Goal: Task Accomplishment & Management: Use online tool/utility

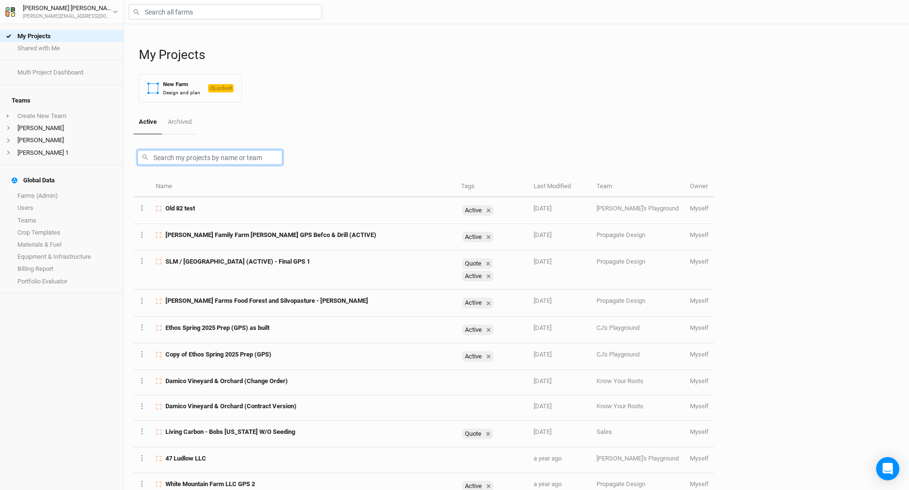
click at [163, 160] on input "text" at bounding box center [209, 157] width 145 height 15
paste input "Bashakill"
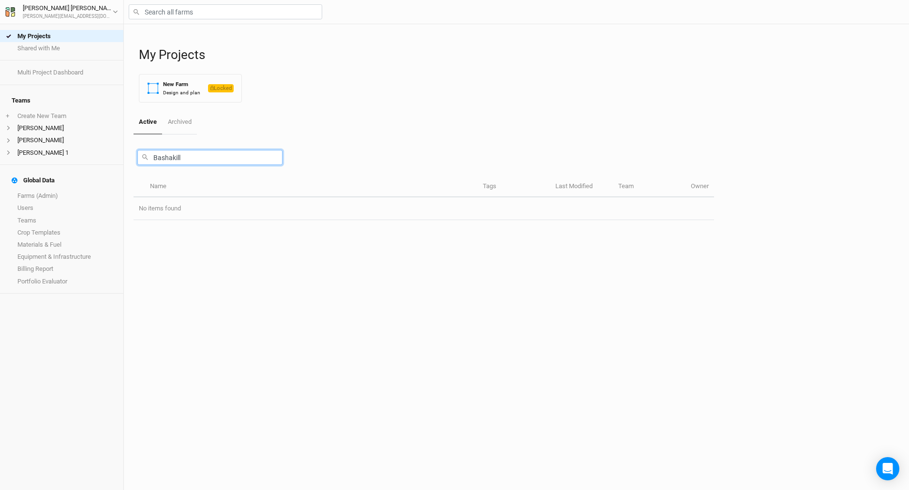
type input "Bashakill"
click at [340, 137] on div "Bashakill" at bounding box center [424, 156] width 581 height 42
click at [51, 190] on link "Farms (Admin)" at bounding box center [61, 196] width 123 height 12
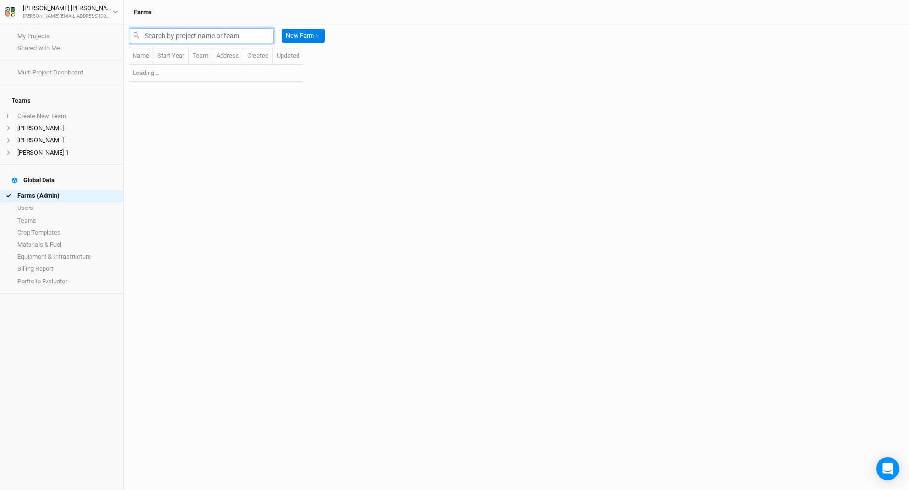
click at [166, 34] on input "text" at bounding box center [201, 35] width 145 height 15
paste input "Bashakill"
click at [156, 35] on input "text" at bounding box center [201, 35] width 145 height 15
type input "Bashakill"
drag, startPoint x: 156, startPoint y: 35, endPoint x: 322, endPoint y: 150, distance: 202.4
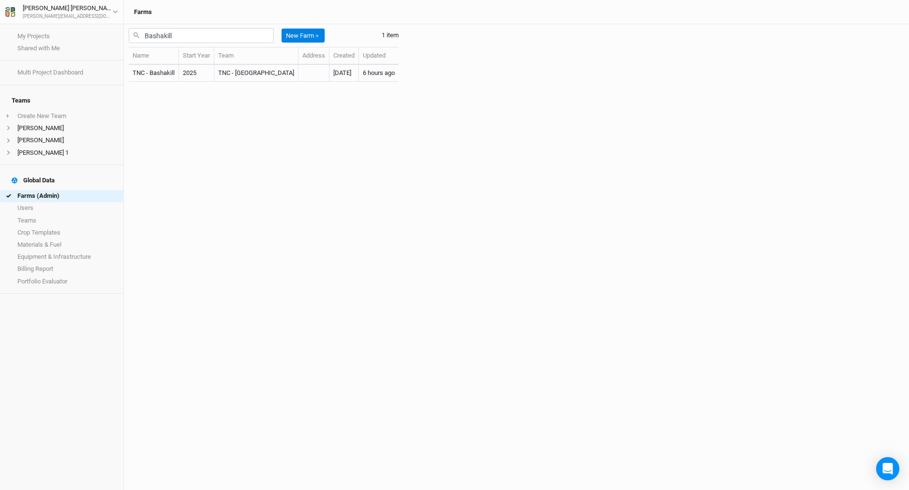
click at [322, 150] on div "Name Start Year Team Address Created Updated TNC - [GEOGRAPHIC_DATA] 2025 TNC -…" at bounding box center [264, 268] width 270 height 443
click at [301, 133] on div "Name Start Year Team Address Created Updated TNC - [GEOGRAPHIC_DATA] 2025 TNC -…" at bounding box center [264, 268] width 270 height 443
click at [175, 74] on td "TNC - Bashakill" at bounding box center [154, 73] width 50 height 17
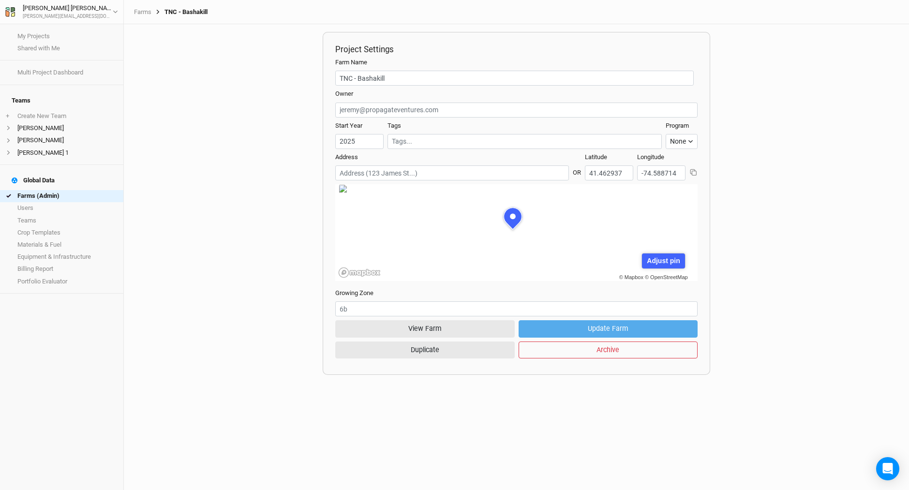
scroll to position [48, 132]
click at [443, 328] on button "View Farm" at bounding box center [425, 328] width 180 height 17
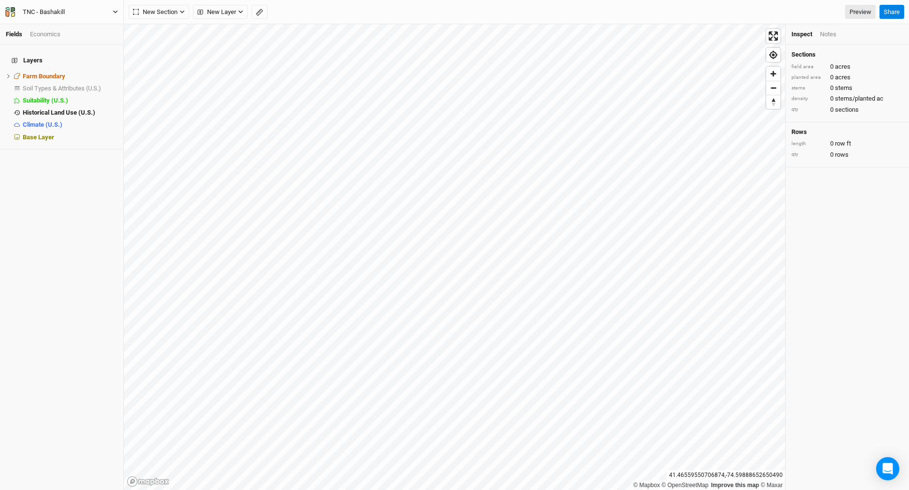
click at [11, 13] on icon "button" at bounding box center [10, 12] width 10 height 10
click at [83, 41] on button "Project Settings" at bounding box center [80, 39] width 76 height 13
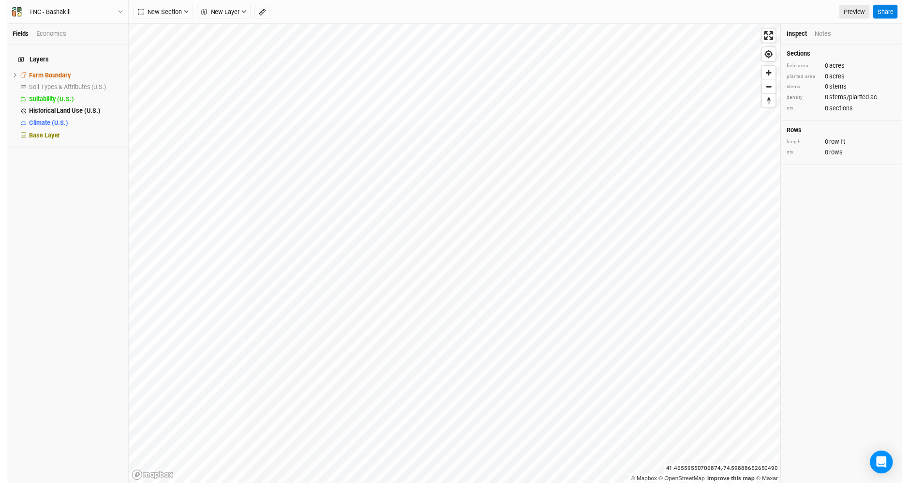
scroll to position [48, 113]
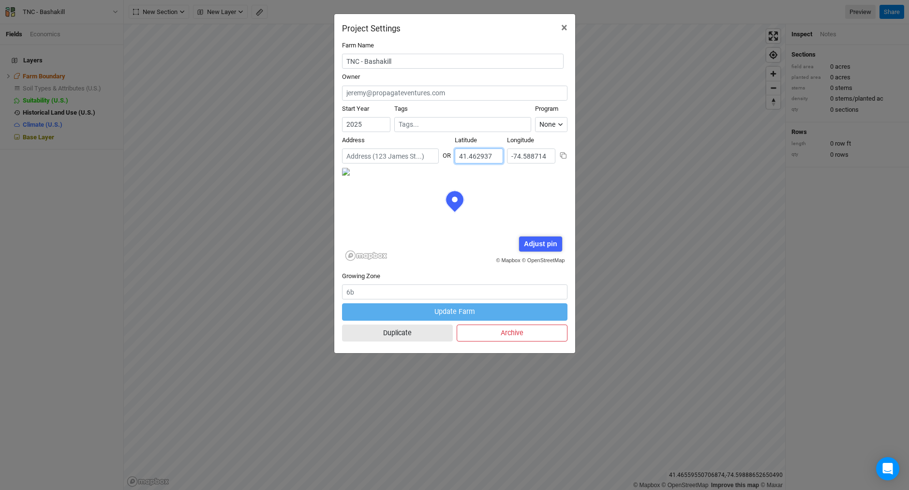
drag, startPoint x: 494, startPoint y: 153, endPoint x: 453, endPoint y: 156, distance: 41.2
click at [453, 156] on div "Address OR [GEOGRAPHIC_DATA]" at bounding box center [454, 151] width 225 height 31
drag, startPoint x: 508, startPoint y: 155, endPoint x: 549, endPoint y: 153, distance: 41.2
click at [549, 153] on input "-74.588714" at bounding box center [531, 156] width 48 height 15
click at [563, 25] on span "×" at bounding box center [564, 28] width 6 height 14
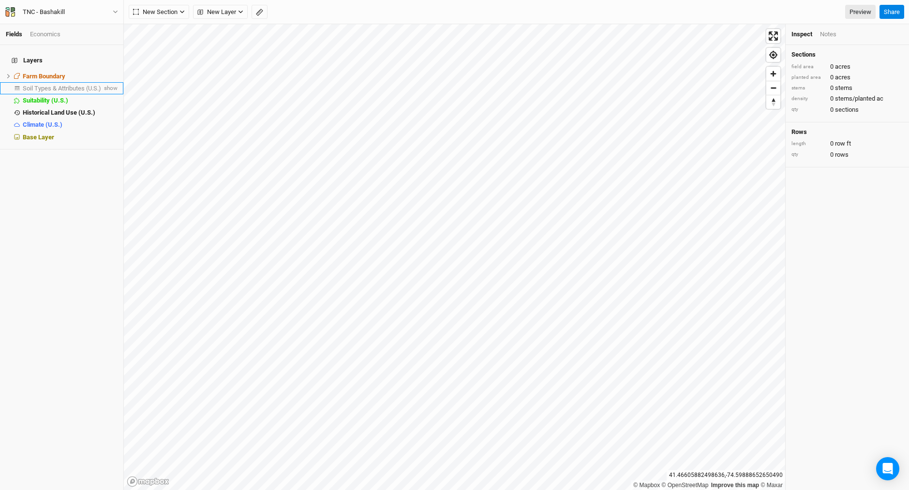
click at [78, 85] on span "Soil Types & Attributes (U.S.)" at bounding box center [62, 88] width 78 height 7
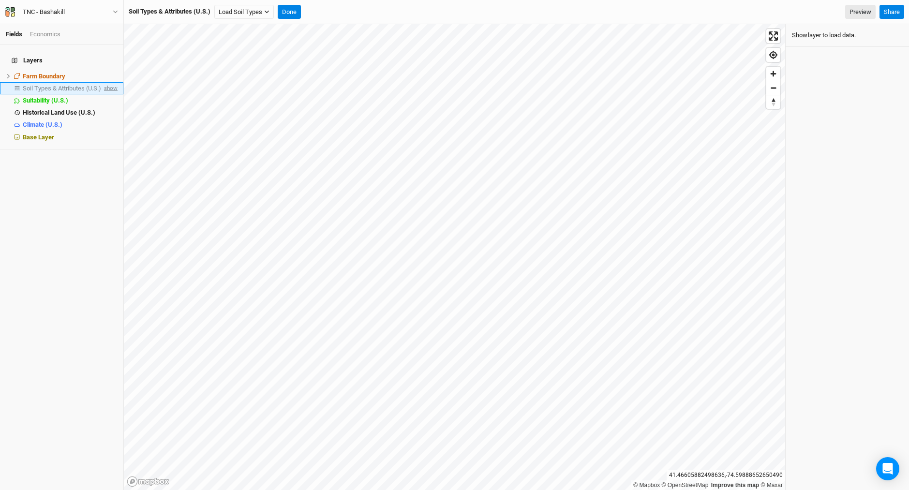
click at [109, 84] on span "show" at bounding box center [109, 88] width 15 height 12
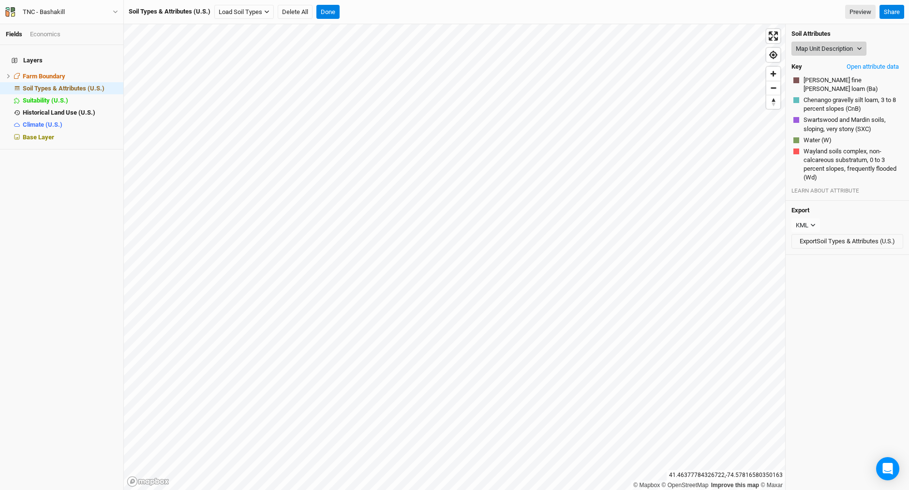
click at [862, 48] on icon "button" at bounding box center [859, 48] width 5 height 5
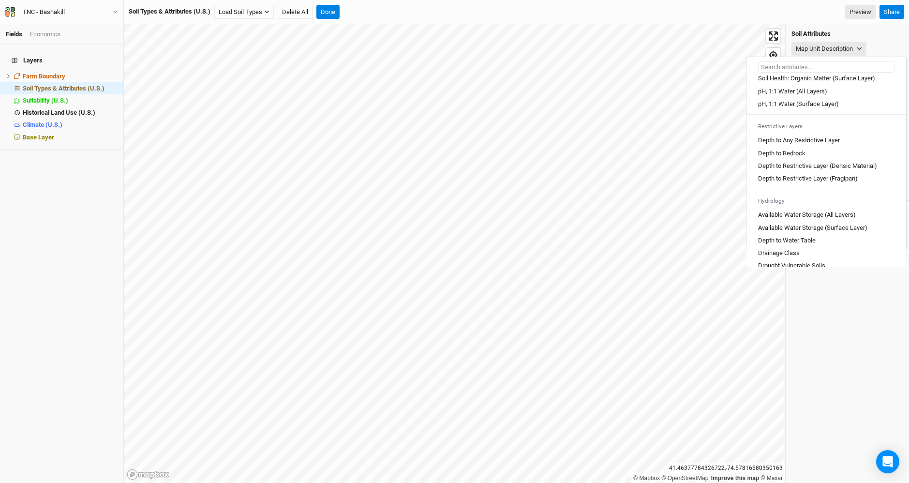
scroll to position [233, 0]
click at [799, 142] on Layer "Depth to Any Restrictive Layer" at bounding box center [799, 138] width 82 height 9
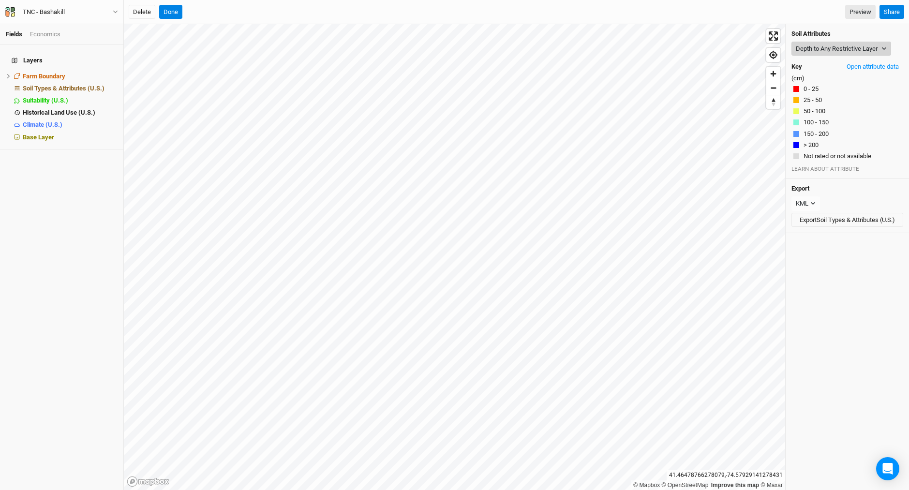
click at [886, 45] on button "Depth to Any Restrictive Layer" at bounding box center [842, 49] width 100 height 15
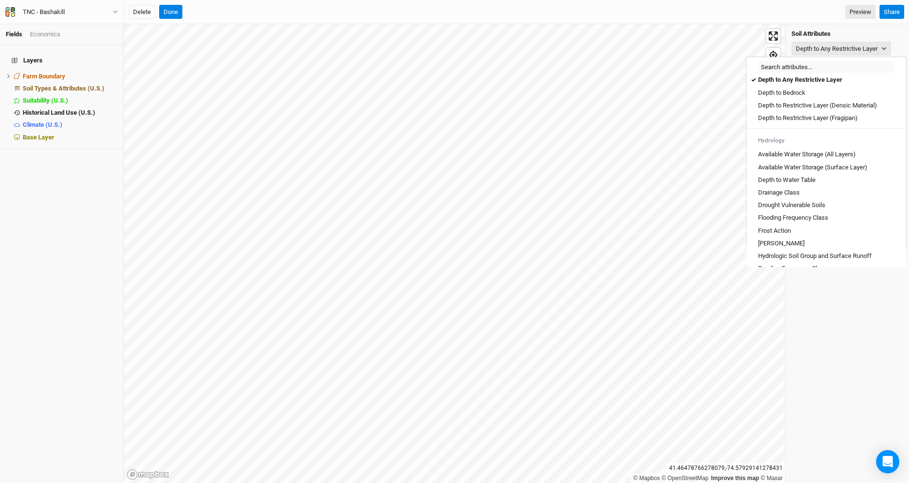
scroll to position [293, 0]
click at [777, 157] on Layers\) "Available Water Storage (All Layers)" at bounding box center [807, 152] width 98 height 9
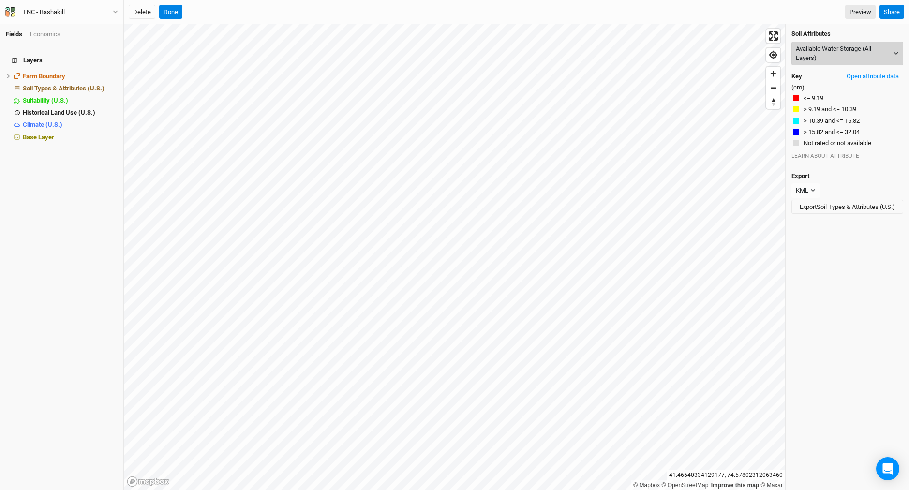
click at [887, 51] on button "Available Water Storage (All Layers)" at bounding box center [848, 54] width 112 height 24
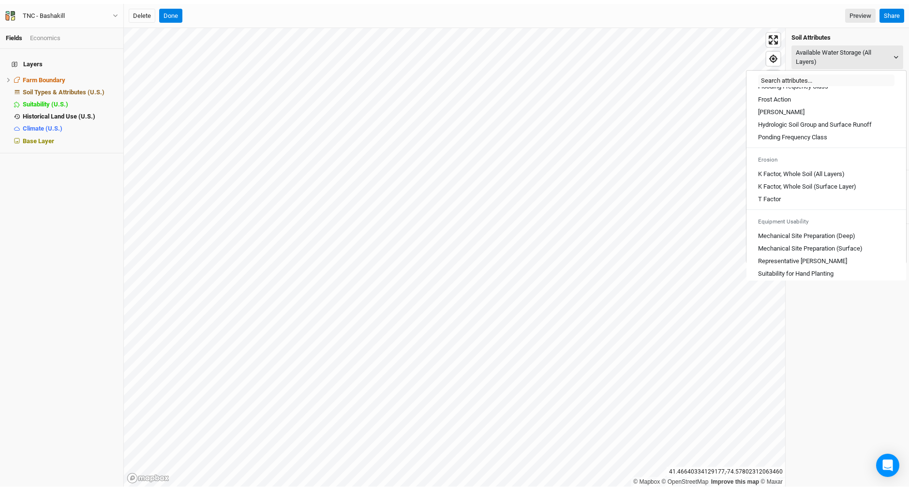
scroll to position [484, 0]
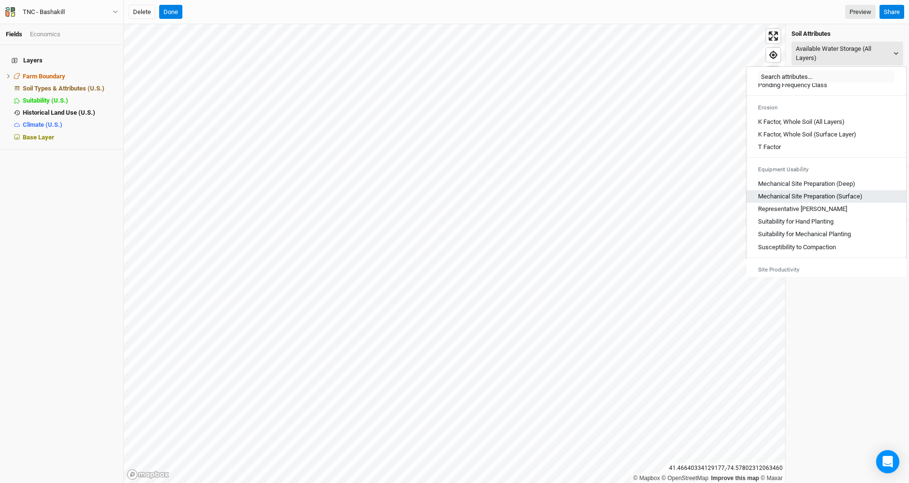
click at [799, 201] on \(Surface\) "Mechanical Site Preparation (Surface)" at bounding box center [810, 196] width 105 height 9
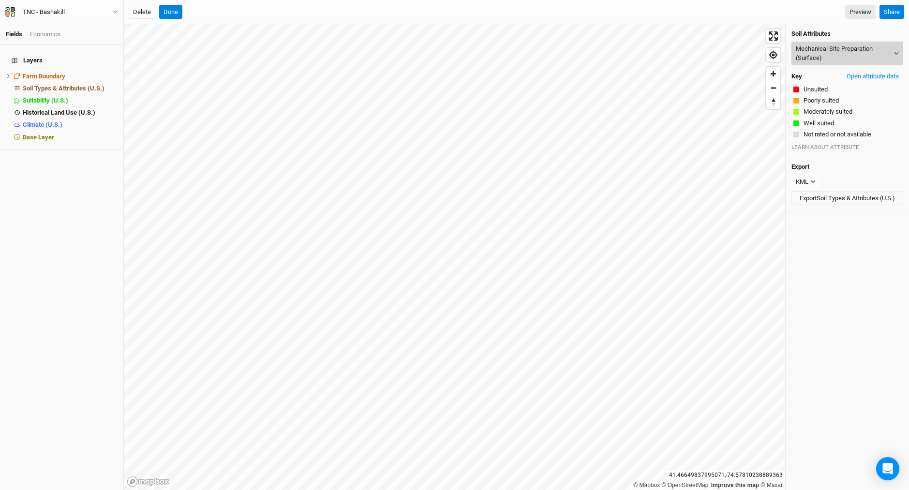
click at [894, 50] on button "Mechanical Site Preparation (Surface)" at bounding box center [848, 54] width 112 height 24
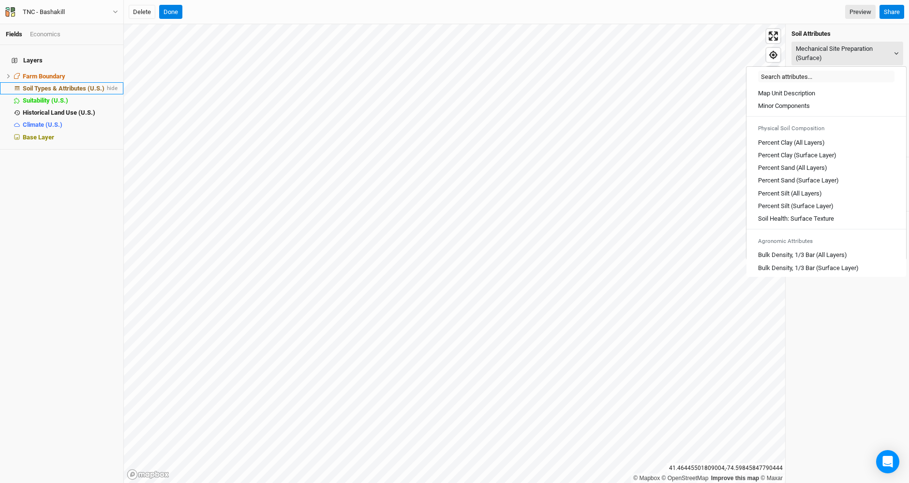
click at [111, 84] on li "Soil Types & Attributes (U.S.) hide" at bounding box center [61, 88] width 123 height 12
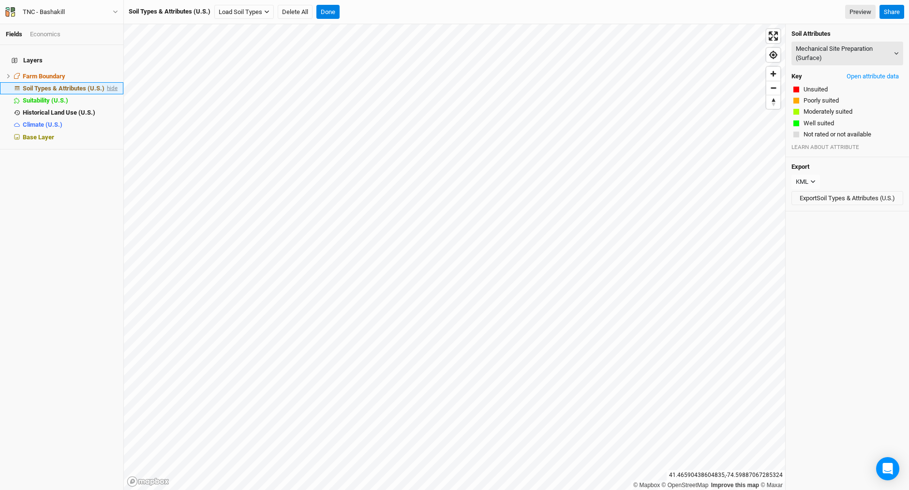
click at [107, 82] on span "hide" at bounding box center [111, 88] width 13 height 12
click at [40, 52] on h4 "Layers" at bounding box center [62, 60] width 112 height 19
click at [38, 56] on h4 "Layers" at bounding box center [62, 60] width 112 height 19
click at [39, 57] on h4 "Layers" at bounding box center [62, 60] width 112 height 19
click at [33, 57] on h4 "Layers" at bounding box center [62, 60] width 112 height 19
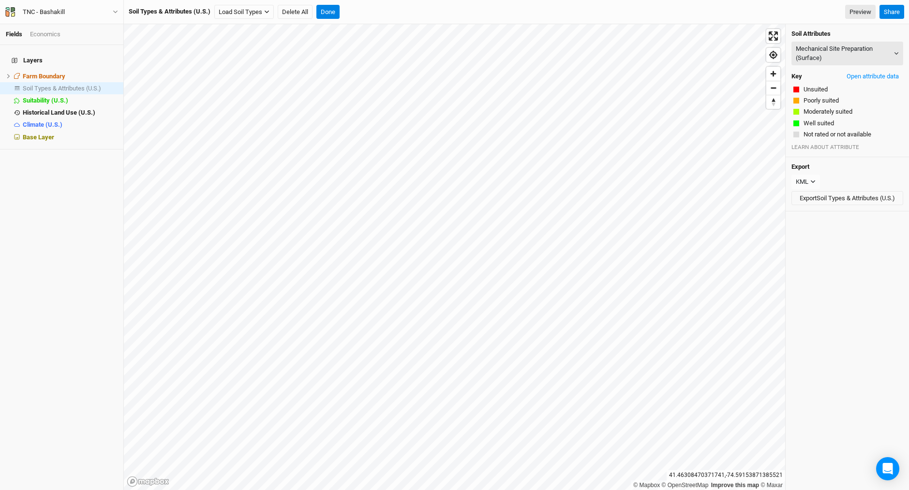
click at [33, 57] on h4 "Layers" at bounding box center [62, 60] width 112 height 19
click at [333, 15] on button "Done" at bounding box center [327, 12] width 23 height 15
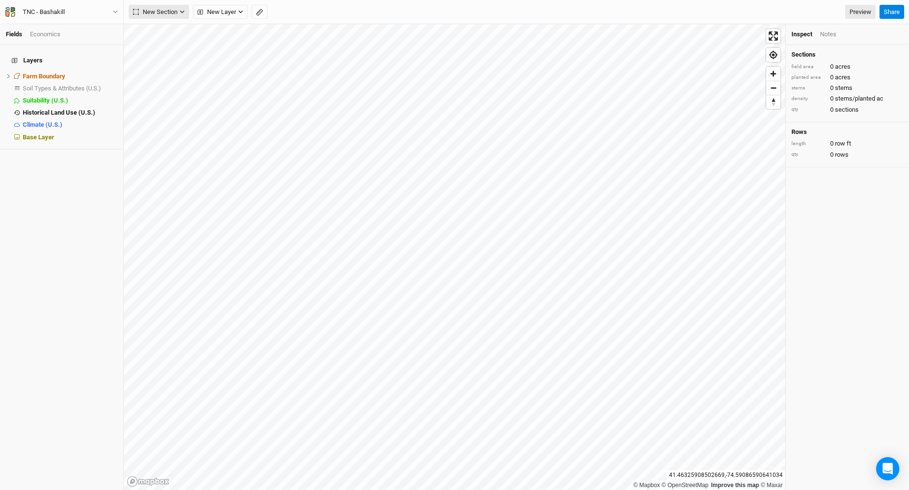
click at [180, 9] on button "New Section" at bounding box center [159, 12] width 60 height 15
click at [171, 33] on button "Grid" at bounding box center [167, 31] width 76 height 15
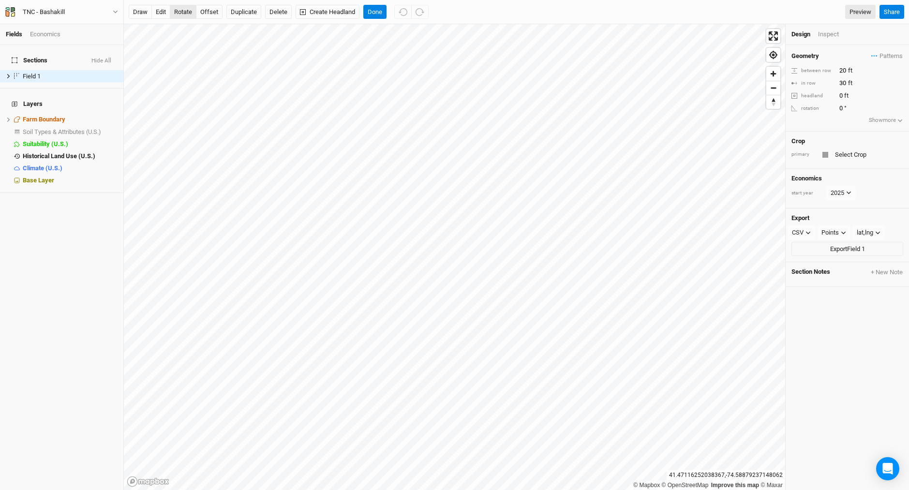
click at [182, 10] on button "rotate" at bounding box center [183, 12] width 27 height 15
type input "304.3"
click at [373, 13] on button "Done" at bounding box center [374, 12] width 23 height 15
click at [185, 16] on button "rotate" at bounding box center [183, 12] width 27 height 15
type input "304.6"
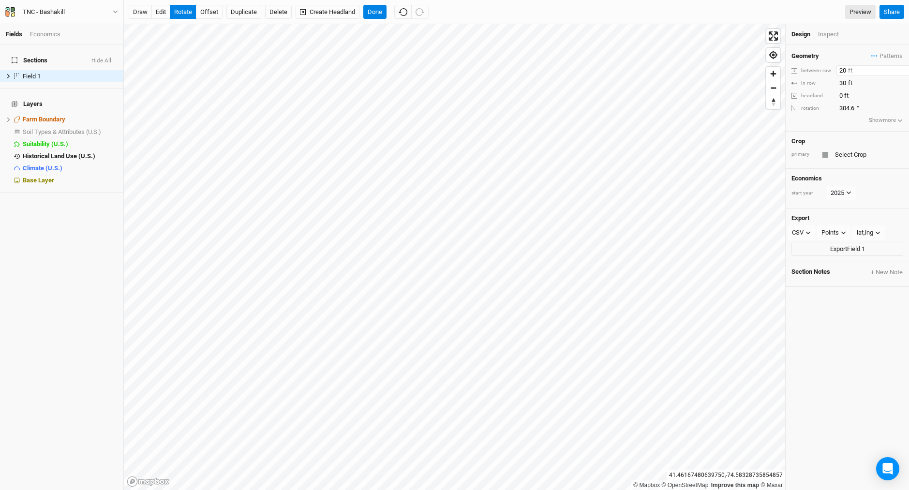
click at [845, 67] on input "20" at bounding box center [879, 70] width 84 height 11
type input "2"
type input "12"
type input "304.3"
click at [843, 81] on input "30" at bounding box center [879, 83] width 84 height 11
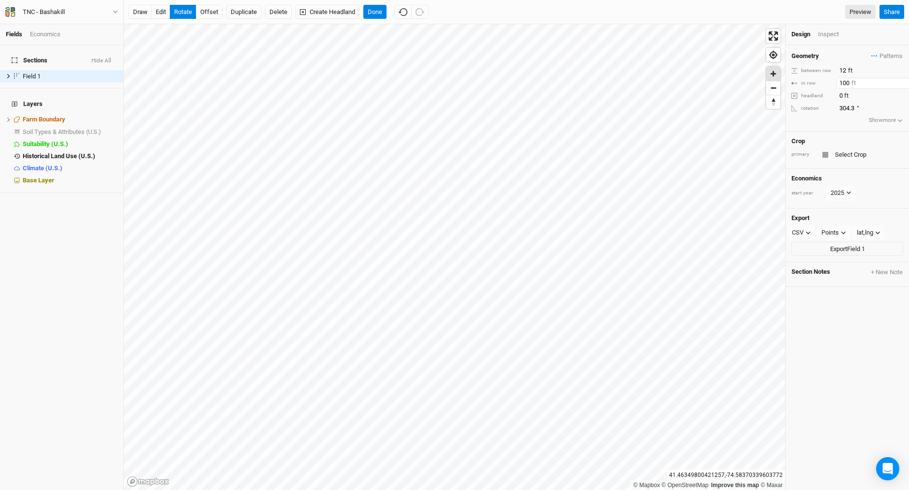
type input "100"
type input "304"
click at [849, 81] on input "100" at bounding box center [879, 83] width 84 height 11
click at [843, 83] on input "150" at bounding box center [879, 83] width 84 height 11
type input "50"
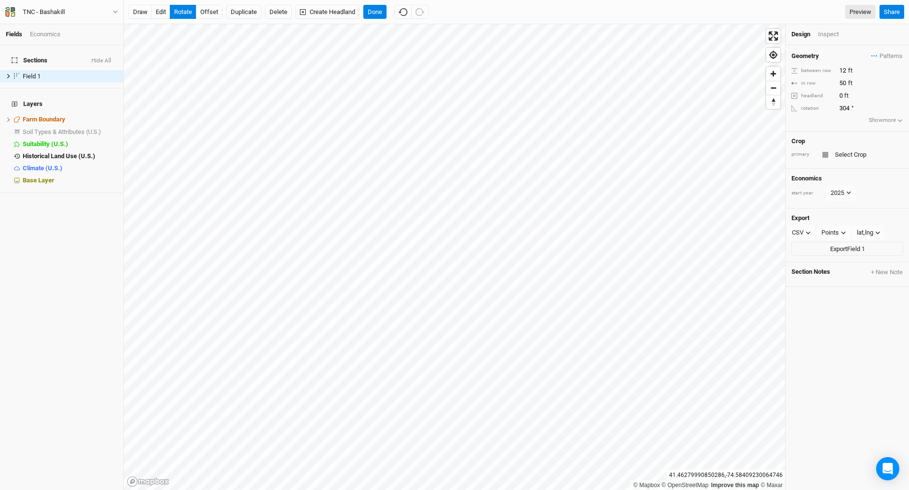
type input "303.7"
click at [829, 34] on div "Inspect" at bounding box center [835, 34] width 34 height 9
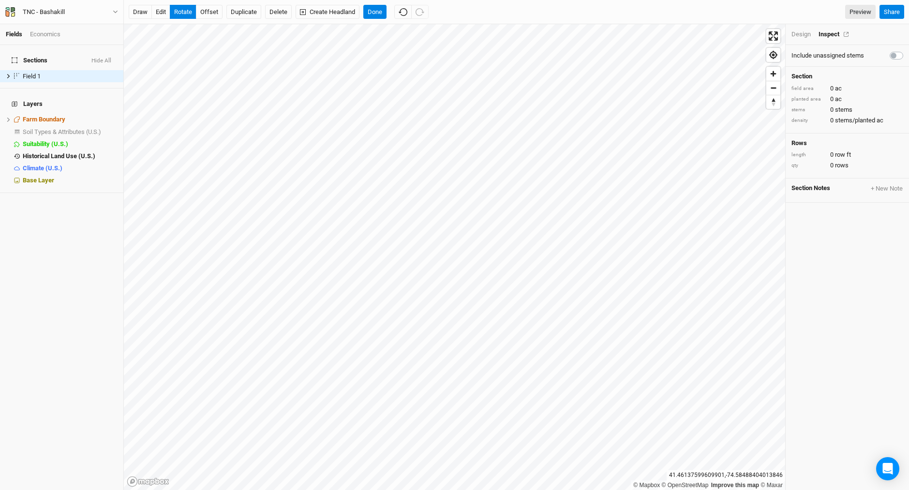
click at [829, 34] on div "Inspect" at bounding box center [836, 34] width 34 height 9
click at [802, 35] on div "Design" at bounding box center [801, 34] width 19 height 9
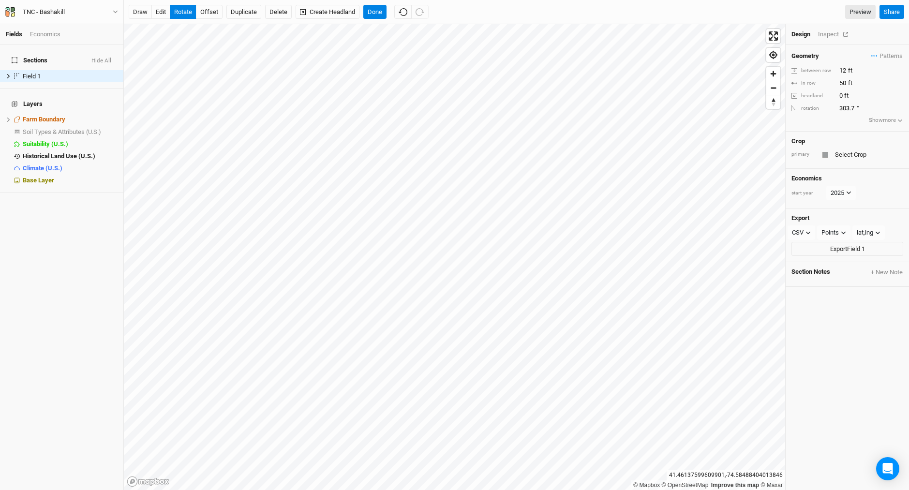
click at [829, 31] on div "Inspect" at bounding box center [835, 34] width 34 height 9
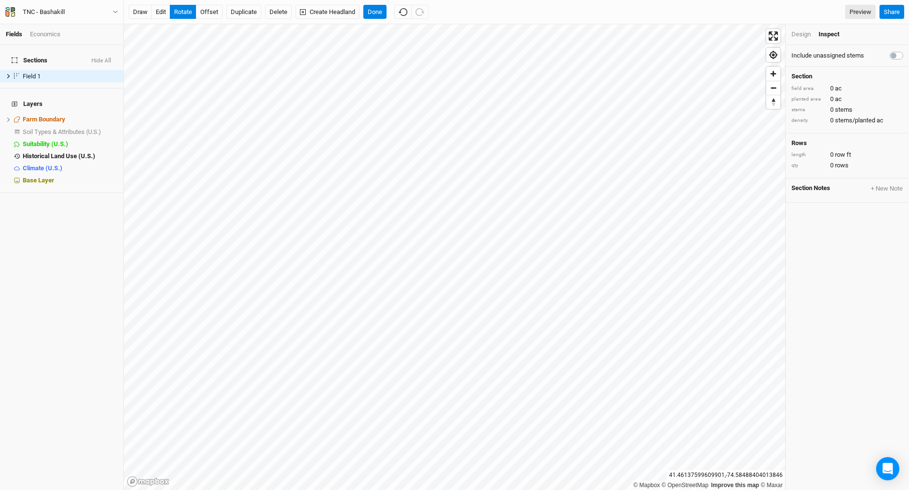
click at [807, 32] on div "Design" at bounding box center [801, 34] width 19 height 9
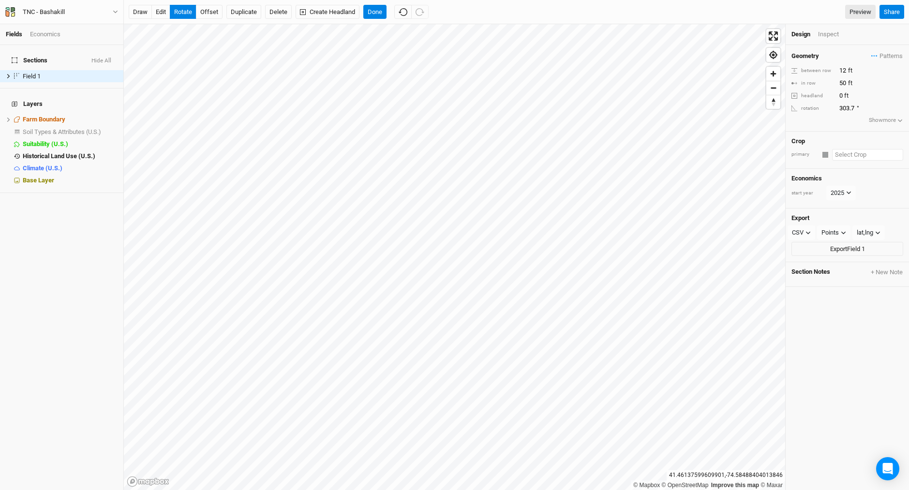
click at [840, 151] on input "text" at bounding box center [867, 155] width 71 height 12
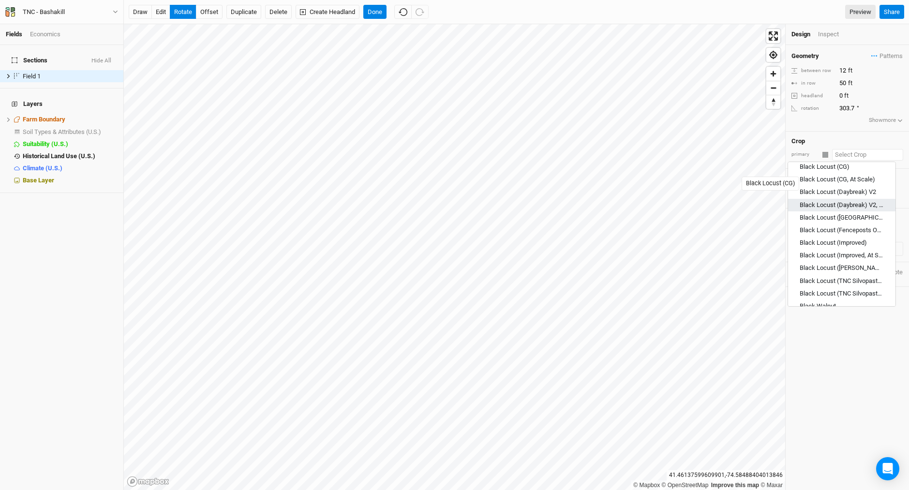
scroll to position [242, 0]
click at [820, 184] on div "Black Locust (CG)" at bounding box center [825, 184] width 50 height 9
type input "Black Locust (CG)"
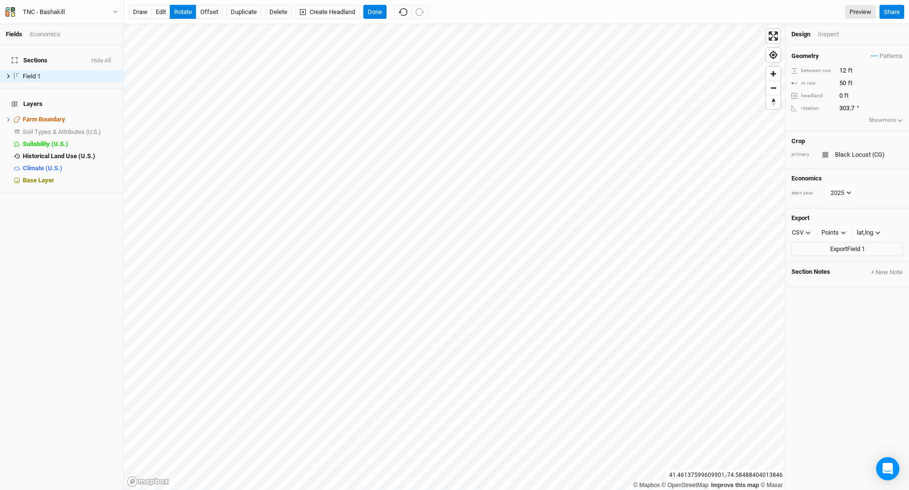
type input "20"
type input "6"
type input "303.6"
click at [842, 68] on input "20" at bounding box center [879, 70] width 84 height 11
click at [846, 68] on input "20" at bounding box center [879, 70] width 84 height 11
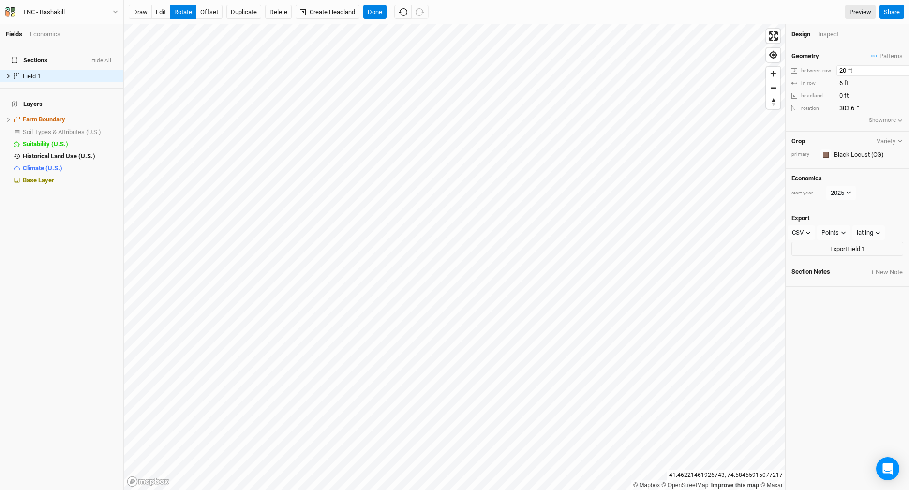
type input "2"
type input "15"
click at [843, 80] on input "6" at bounding box center [879, 83] width 84 height 11
type input "50"
type input "303.5"
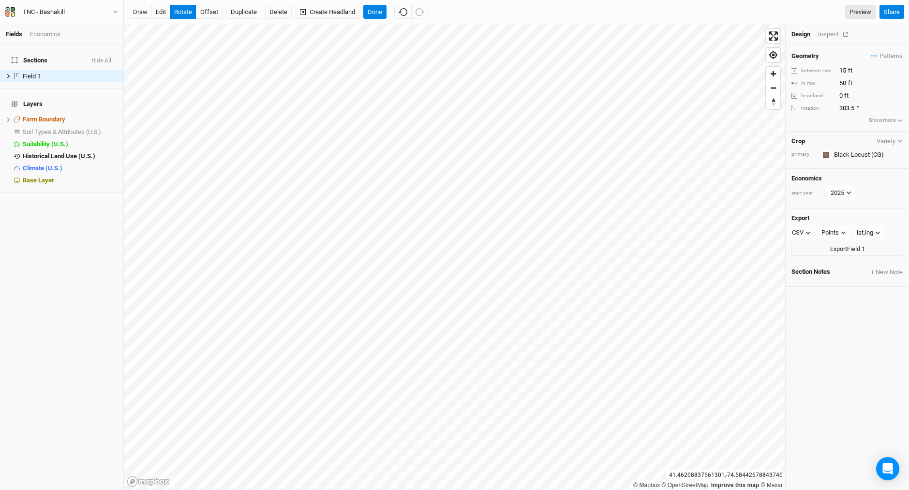
click at [831, 34] on div "Inspect" at bounding box center [835, 34] width 34 height 9
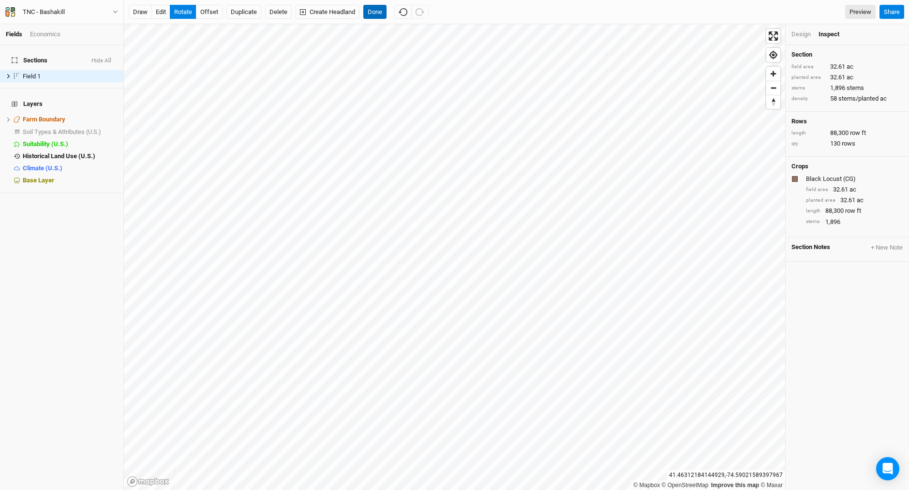
click at [378, 10] on button "Done" at bounding box center [374, 12] width 23 height 15
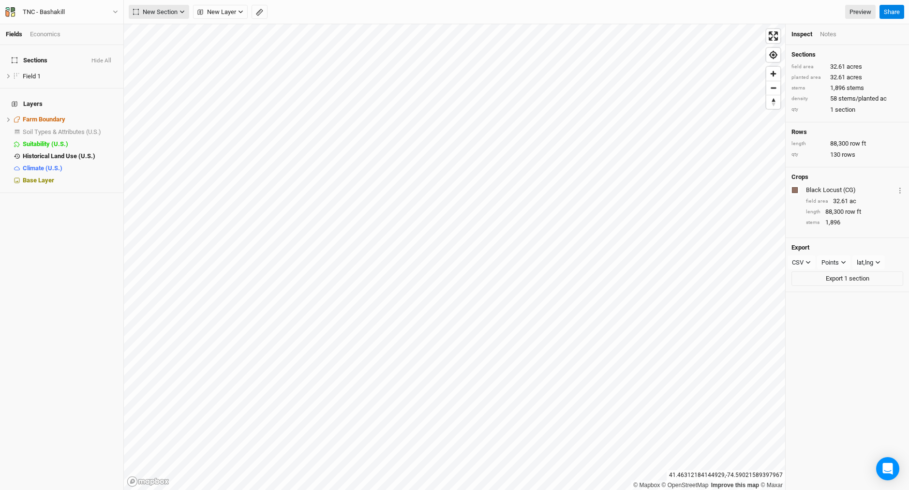
click at [159, 8] on span "New Section" at bounding box center [155, 12] width 45 height 10
click at [232, 14] on span "New Layer" at bounding box center [216, 12] width 39 height 10
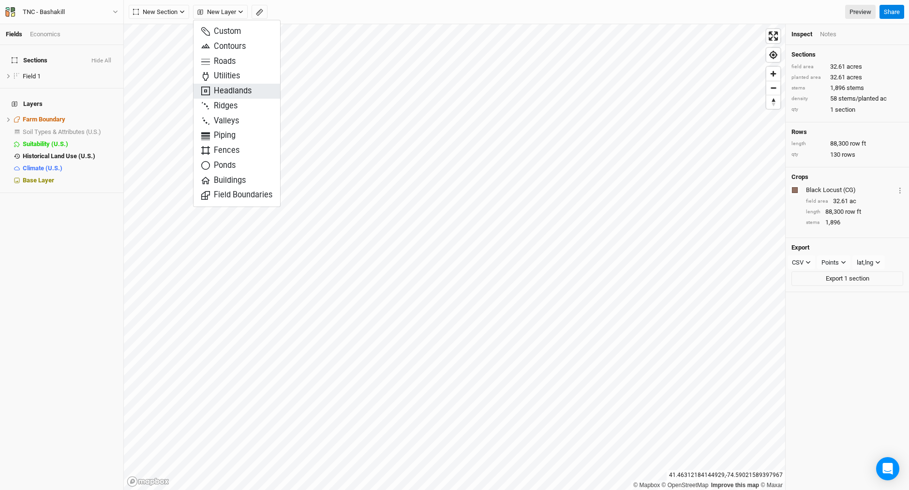
click at [248, 90] on span "Headlands" at bounding box center [226, 91] width 50 height 11
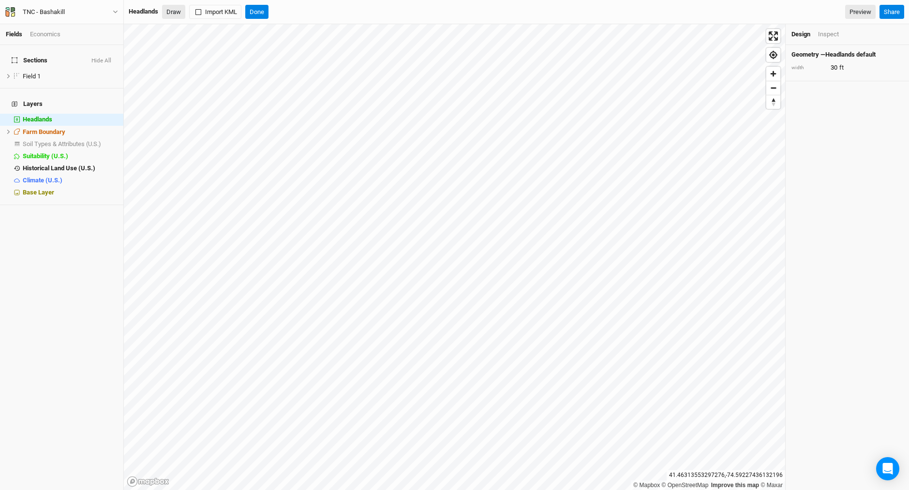
click at [178, 15] on button "Draw" at bounding box center [173, 12] width 23 height 15
click at [316, 14] on button "Done" at bounding box center [313, 12] width 23 height 15
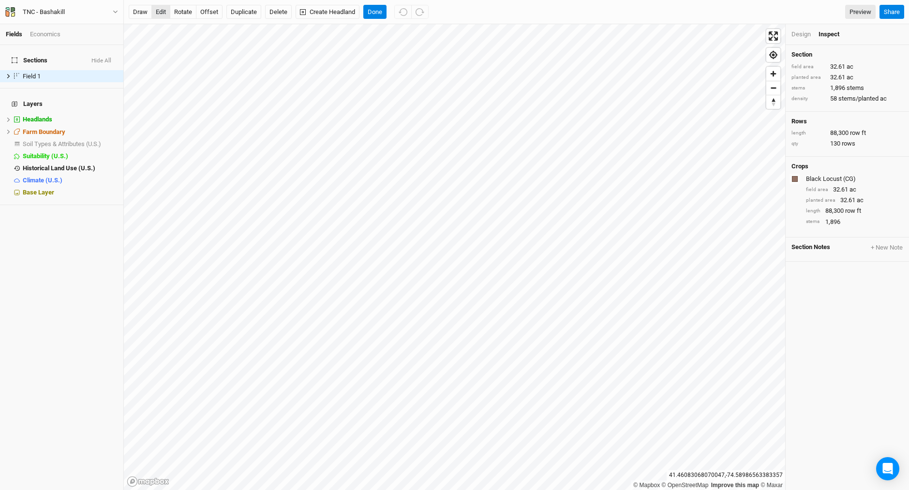
click at [165, 11] on button "edit" at bounding box center [160, 12] width 19 height 15
click at [162, 11] on button "edit" at bounding box center [160, 12] width 19 height 15
click at [105, 114] on span "hide" at bounding box center [111, 120] width 13 height 12
click at [371, 10] on button "Done" at bounding box center [374, 12] width 23 height 15
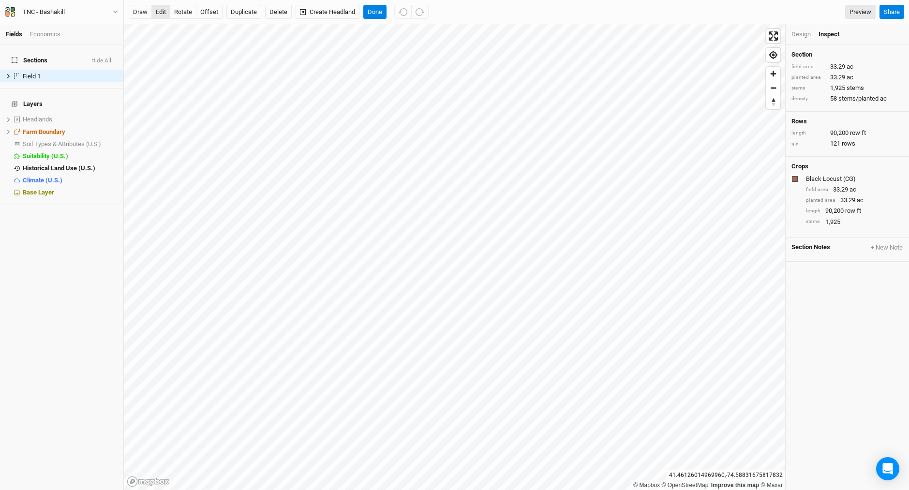
click at [162, 9] on button "edit" at bounding box center [160, 12] width 19 height 15
click at [799, 32] on div "Design" at bounding box center [801, 34] width 19 height 9
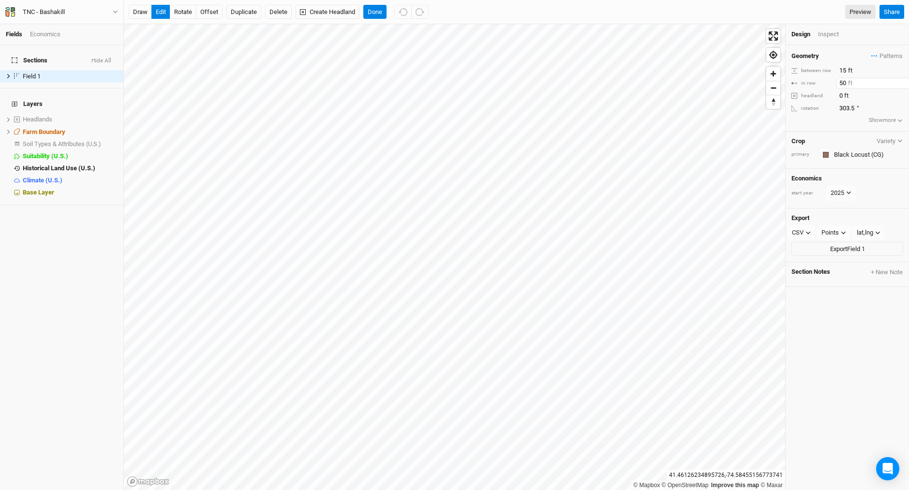
click at [845, 83] on input "50" at bounding box center [879, 83] width 84 height 11
click at [847, 82] on input "50" at bounding box center [879, 83] width 84 height 11
type input "5"
type input "8"
click at [370, 11] on button "Done" at bounding box center [374, 12] width 23 height 15
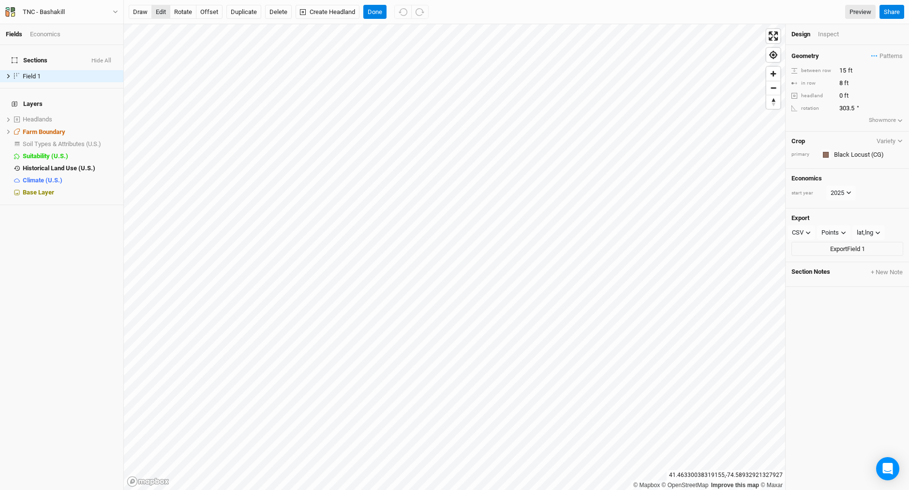
click at [162, 10] on button "edit" at bounding box center [160, 12] width 19 height 15
click at [828, 35] on div "Inspect" at bounding box center [835, 34] width 34 height 9
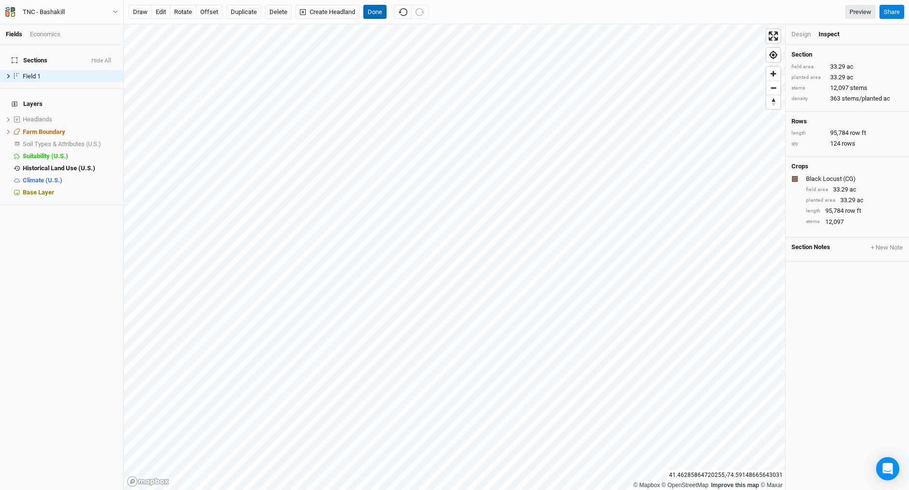
click at [380, 12] on button "Done" at bounding box center [374, 12] width 23 height 15
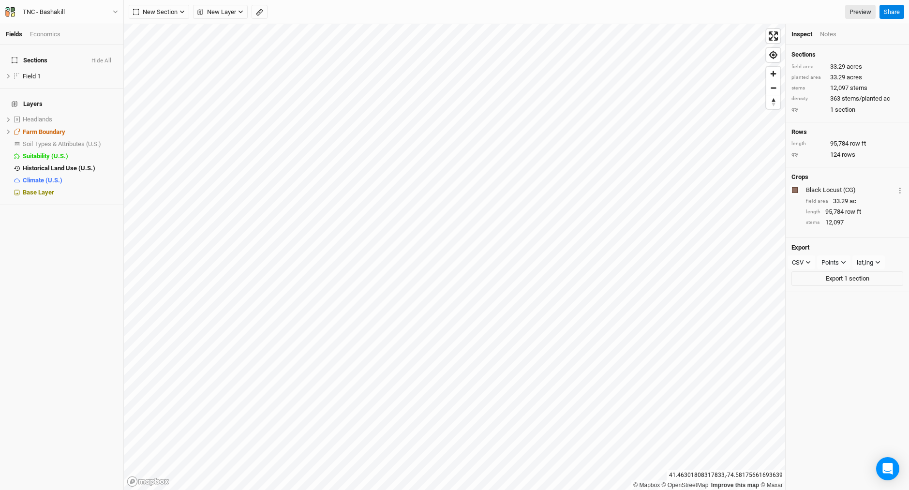
click at [838, 34] on li "Notes" at bounding box center [832, 34] width 24 height 9
click at [832, 35] on div "Notes" at bounding box center [828, 34] width 16 height 9
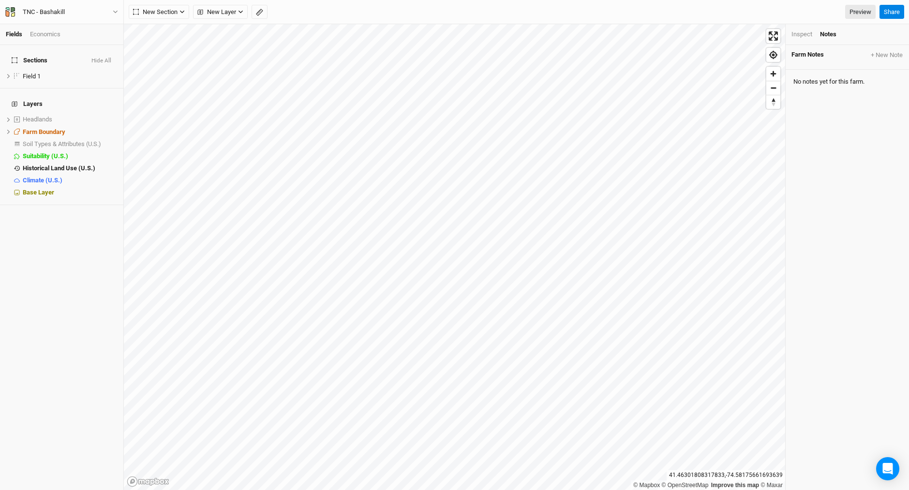
click at [797, 32] on div "Inspect" at bounding box center [802, 34] width 21 height 9
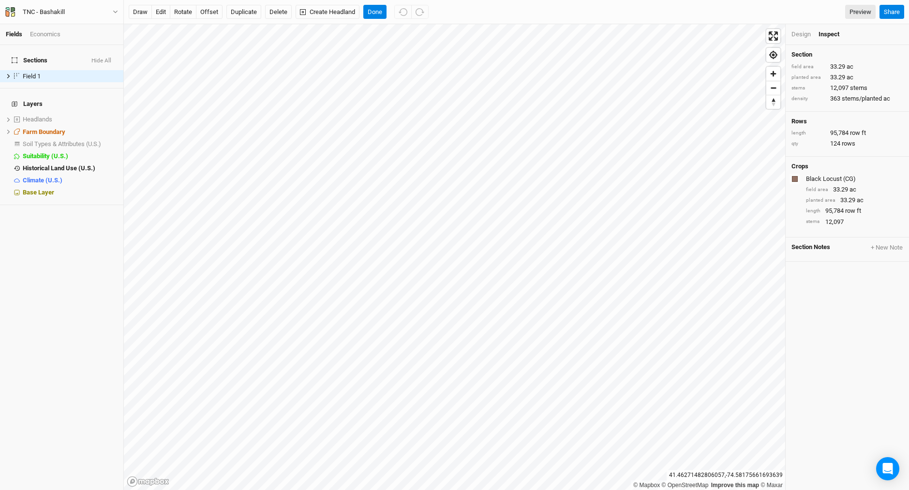
click at [803, 40] on div "Design Inspect" at bounding box center [847, 34] width 123 height 21
click at [803, 37] on div "Design" at bounding box center [801, 34] width 19 height 9
